Goal: Information Seeking & Learning: Check status

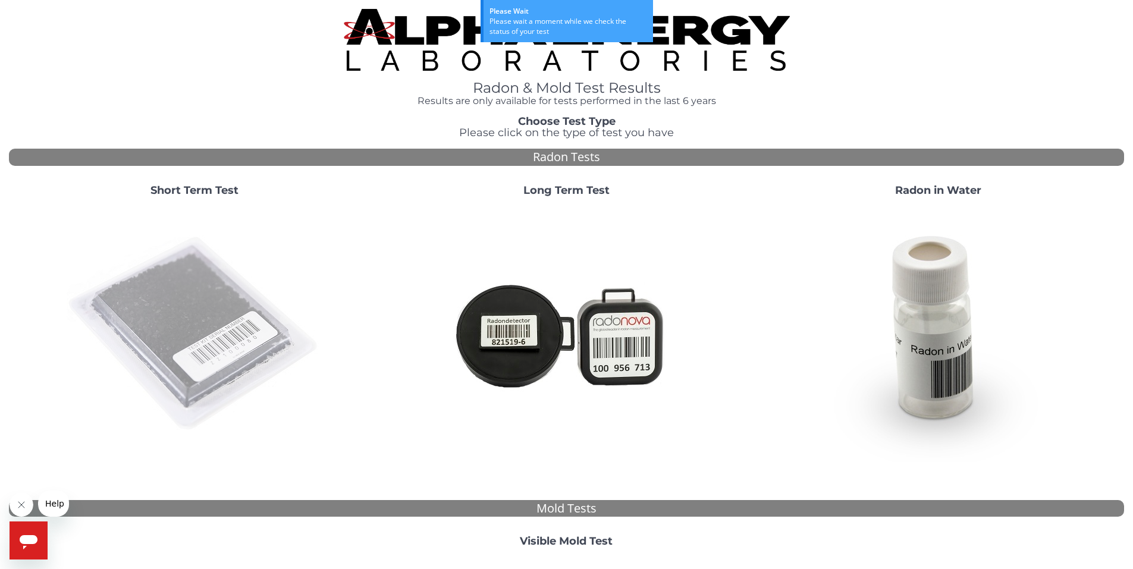
click at [148, 317] on img at bounding box center [195, 334] width 256 height 256
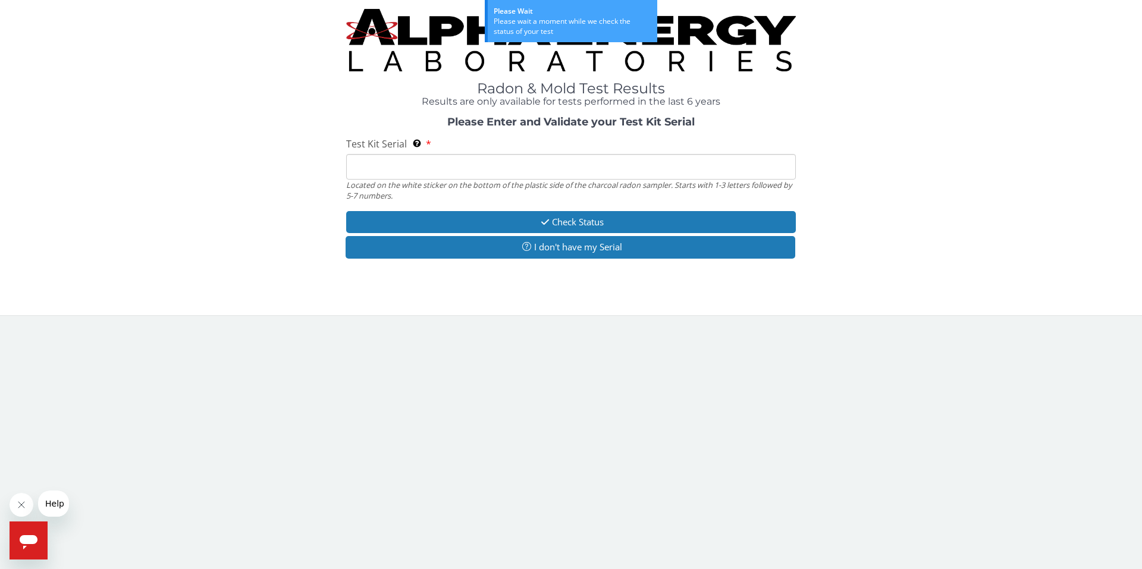
click at [415, 165] on input "Test Kit Serial Located on the white sticker on the bottom of the plastic side …" at bounding box center [571, 167] width 450 height 26
paste input "AA735085"
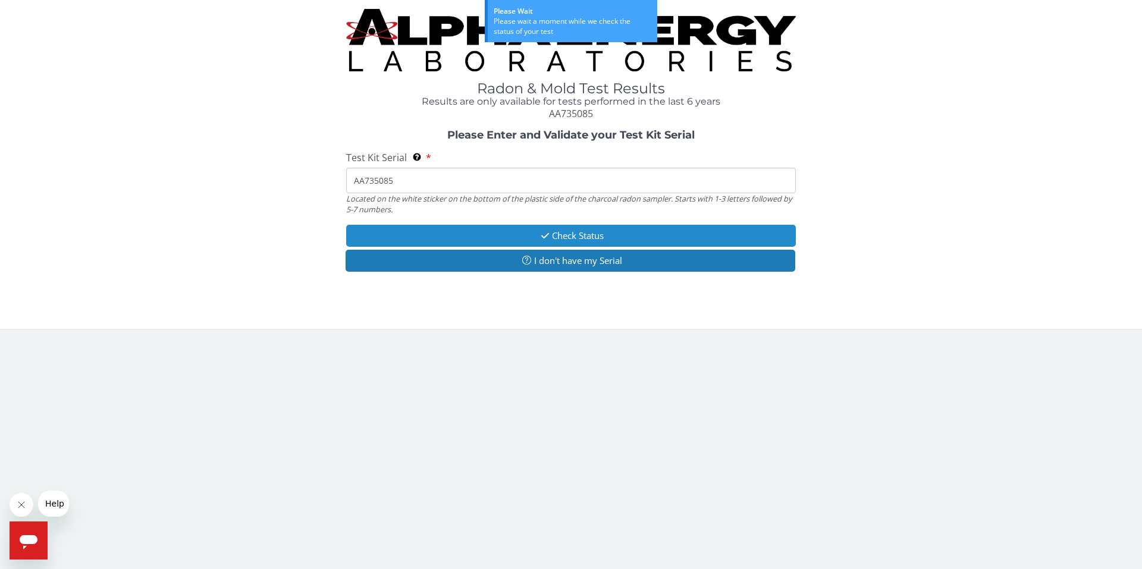
type input "AA735085"
click at [552, 233] on button "Check Status" at bounding box center [571, 236] width 450 height 22
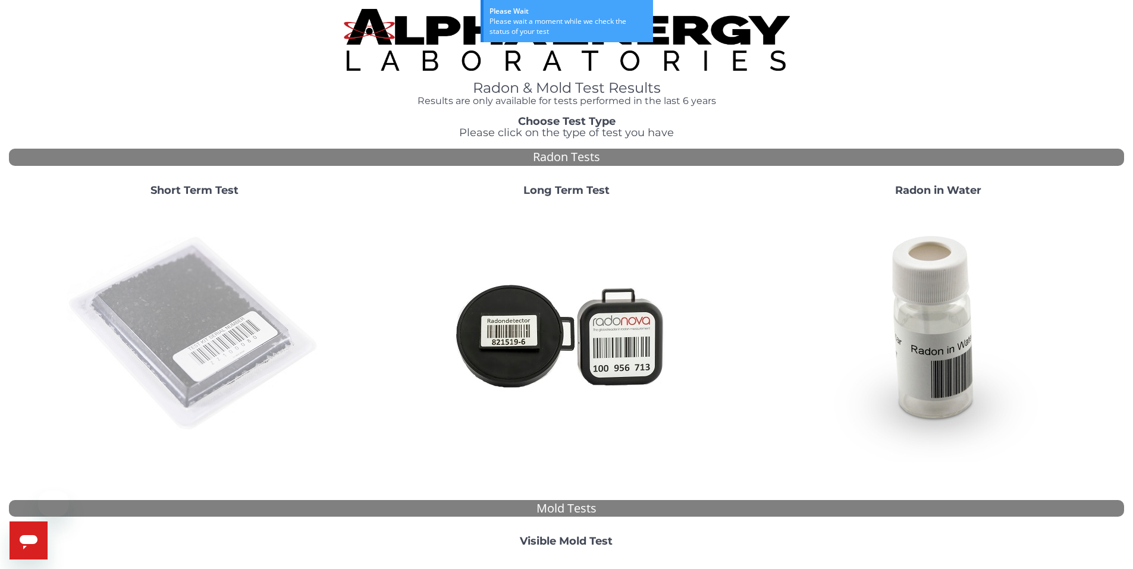
click at [130, 334] on img at bounding box center [195, 334] width 256 height 256
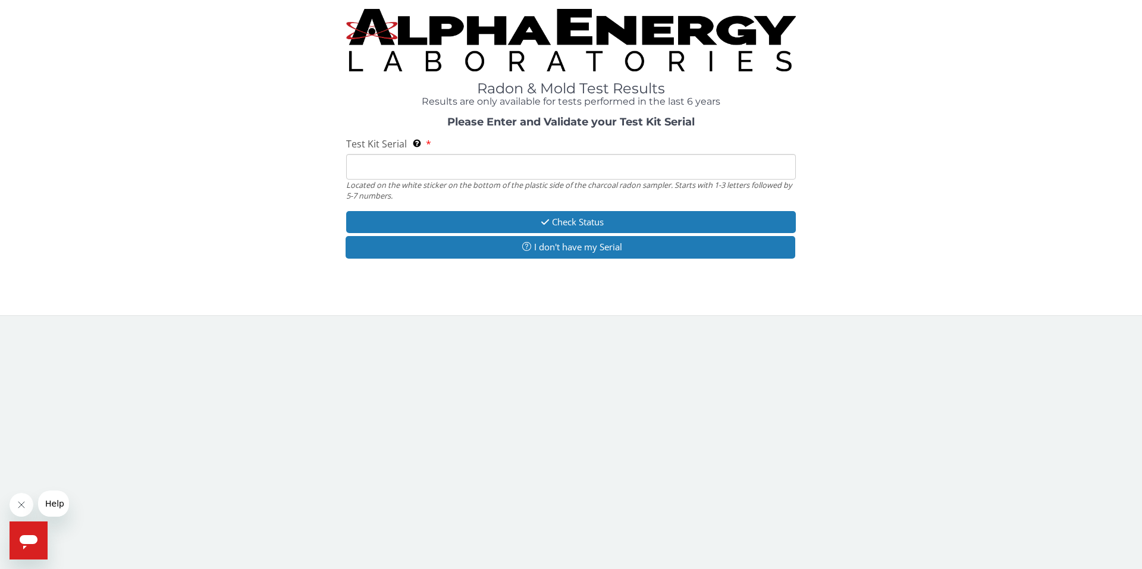
click at [416, 171] on input "Test Kit Serial Located on the white sticker on the bottom of the plastic side …" at bounding box center [571, 167] width 450 height 26
paste input "AA735085"
type input "AA735085"
